Goal: Information Seeking & Learning: Compare options

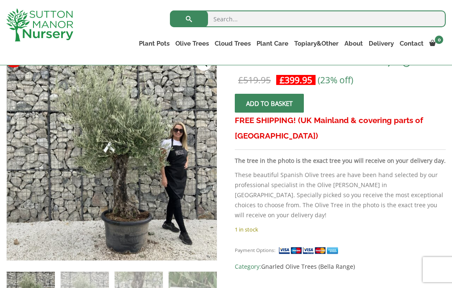
scroll to position [145, 0]
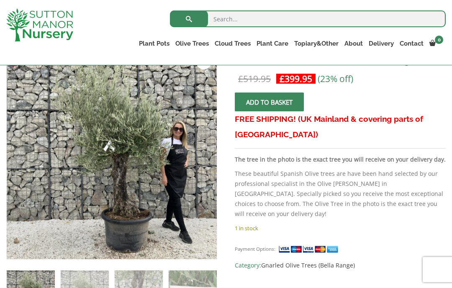
click at [49, 137] on img at bounding box center [192, 234] width 371 height 371
click at [176, 144] on img at bounding box center [192, 234] width 371 height 371
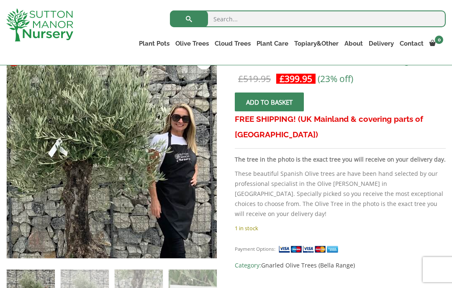
click at [184, 134] on img at bounding box center [62, 162] width 371 height 371
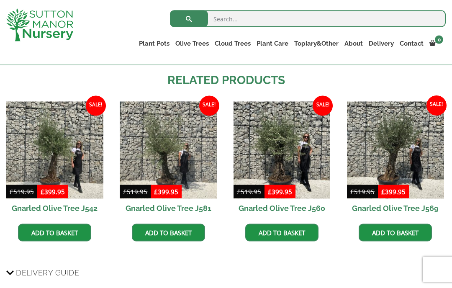
scroll to position [565, 0]
click at [18, 169] on img at bounding box center [54, 149] width 97 height 97
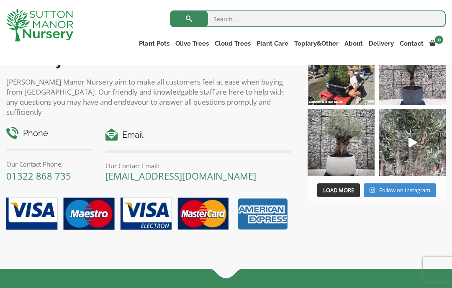
scroll to position [901, 0]
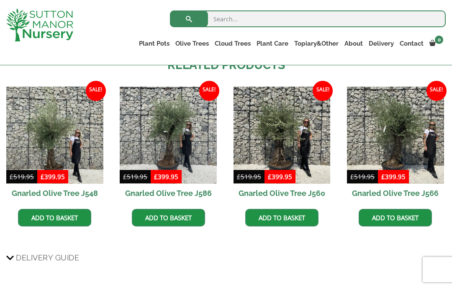
scroll to position [595, 0]
click at [0, 0] on link "Gnarled Olive Trees (Bella Range)" at bounding box center [0, 0] width 0 height 0
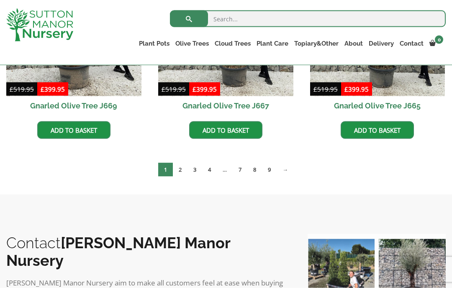
scroll to position [709, 0]
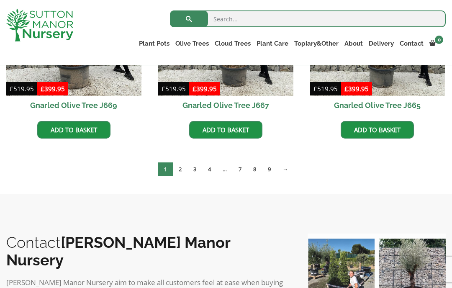
click at [176, 171] on link "2" at bounding box center [180, 169] width 15 height 14
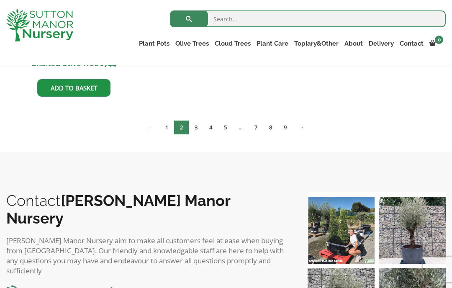
scroll to position [949, 0]
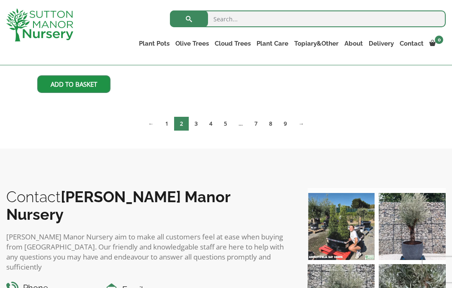
click at [189, 126] on link "3" at bounding box center [196, 124] width 15 height 14
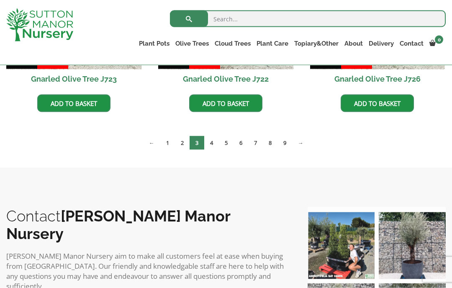
scroll to position [737, 0]
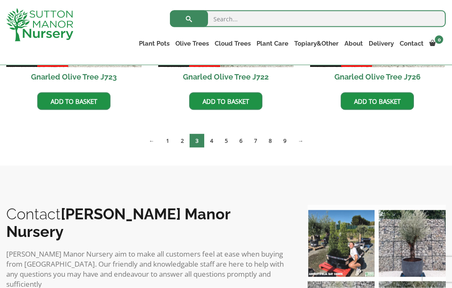
click at [212, 138] on link "4" at bounding box center [211, 141] width 15 height 14
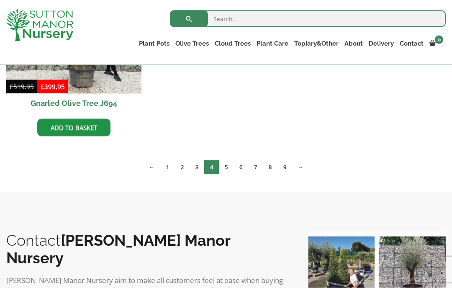
scroll to position [910, 0]
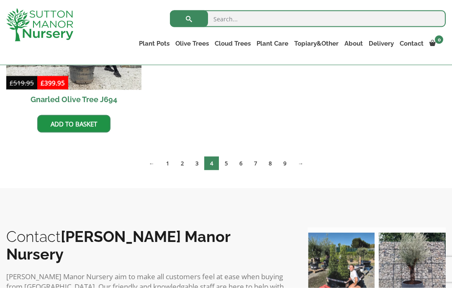
click at [225, 161] on link "5" at bounding box center [226, 163] width 15 height 14
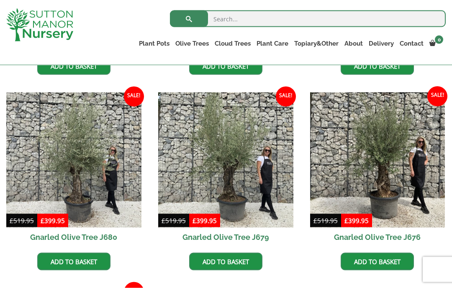
scroll to position [968, 0]
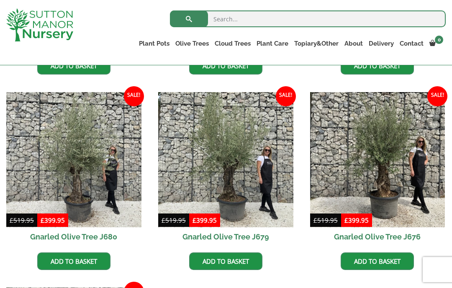
click at [385, 171] on img at bounding box center [377, 159] width 135 height 135
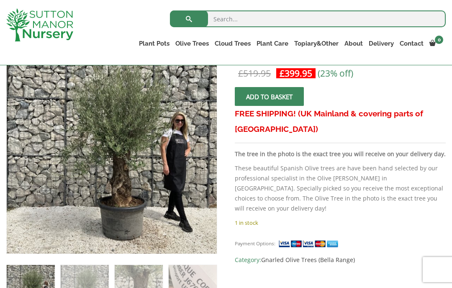
scroll to position [151, 0]
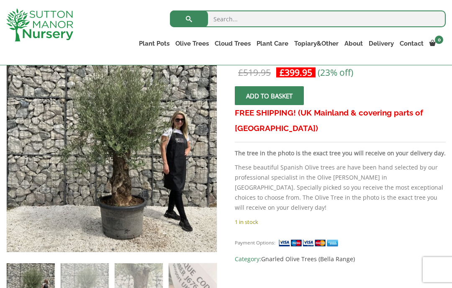
click at [116, 191] on img at bounding box center [192, 228] width 371 height 371
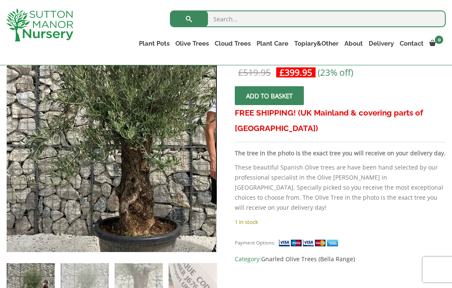
click at [101, 167] on img at bounding box center [119, 133] width 371 height 371
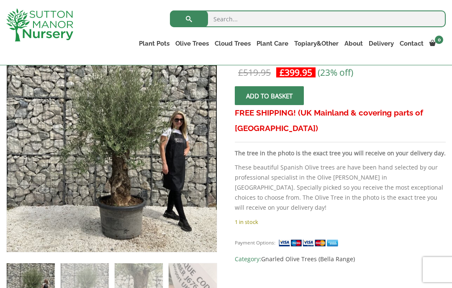
click at [115, 179] on img at bounding box center [119, 133] width 371 height 371
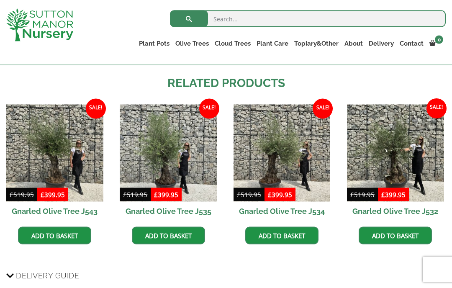
scroll to position [562, 0]
click at [56, 154] on img at bounding box center [54, 152] width 97 height 97
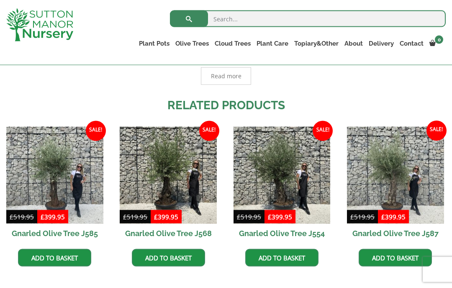
scroll to position [540, 0]
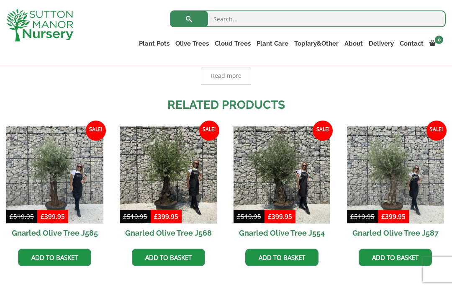
click at [49, 158] on img at bounding box center [54, 174] width 97 height 97
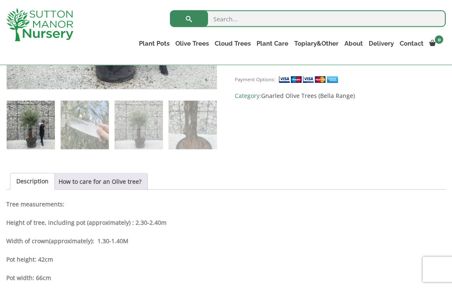
scroll to position [314, 0]
